Goal: Find specific page/section: Find specific page/section

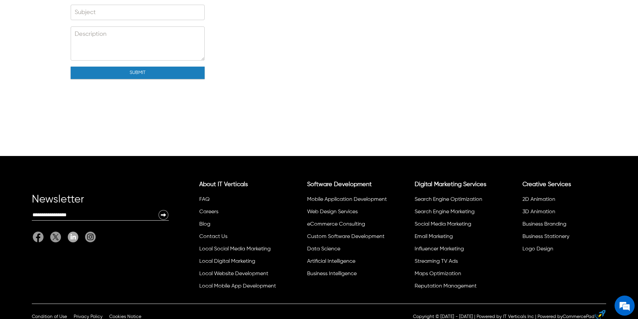
scroll to position [175, 0]
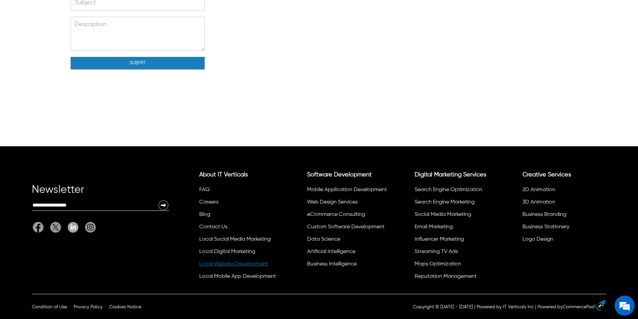
click at [249, 267] on link "Local Website Development" at bounding box center [233, 264] width 69 height 5
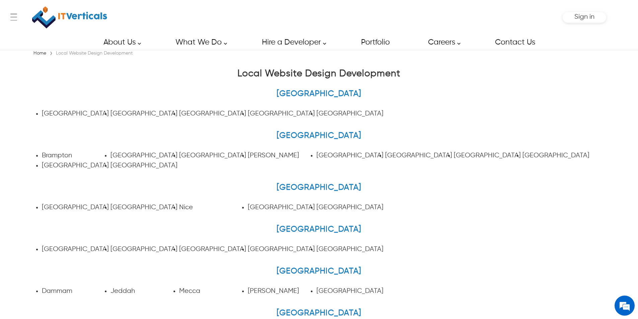
click at [52, 116] on link "Adelaide" at bounding box center [75, 113] width 67 height 7
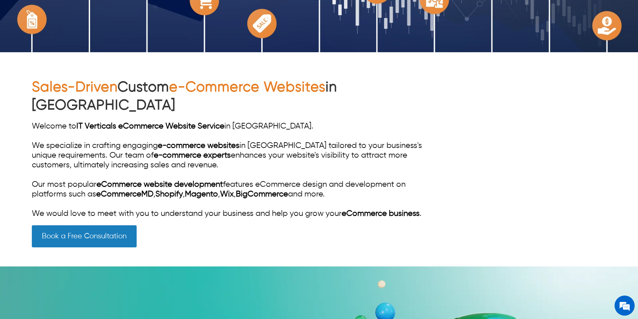
scroll to position [268, 0]
